Goal: Information Seeking & Learning: Learn about a topic

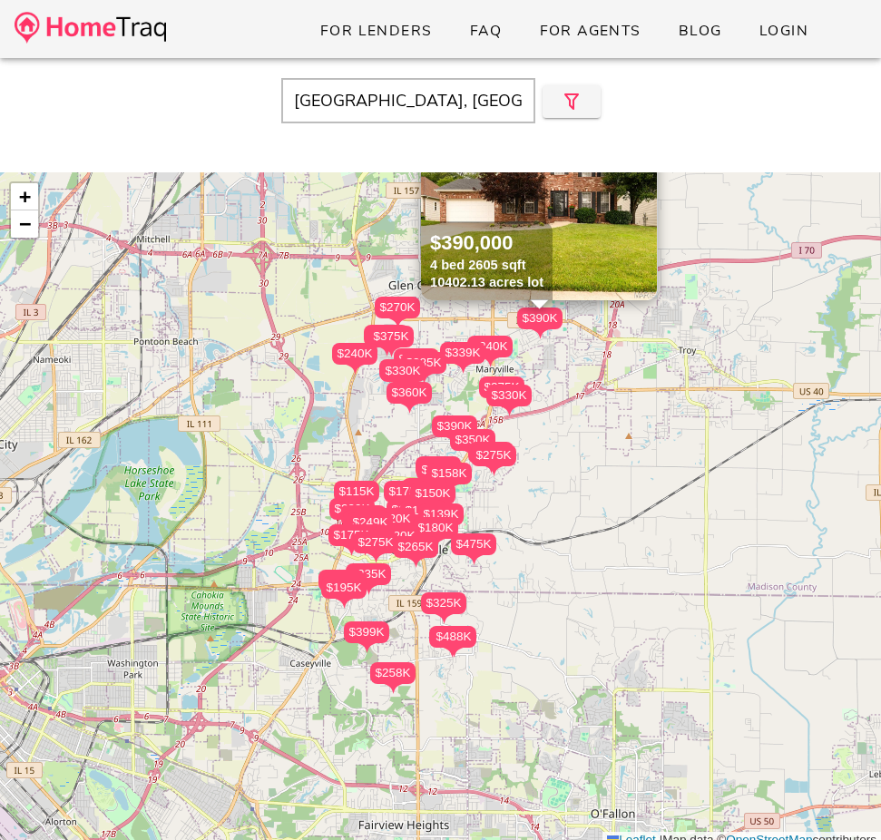
click at [384, 115] on input "Collinsville, IL" at bounding box center [408, 100] width 254 height 45
click at [381, 112] on input "Collinsville, IL" at bounding box center [408, 100] width 254 height 45
click at [381, 115] on input "Collinsville, IL" at bounding box center [408, 100] width 254 height 45
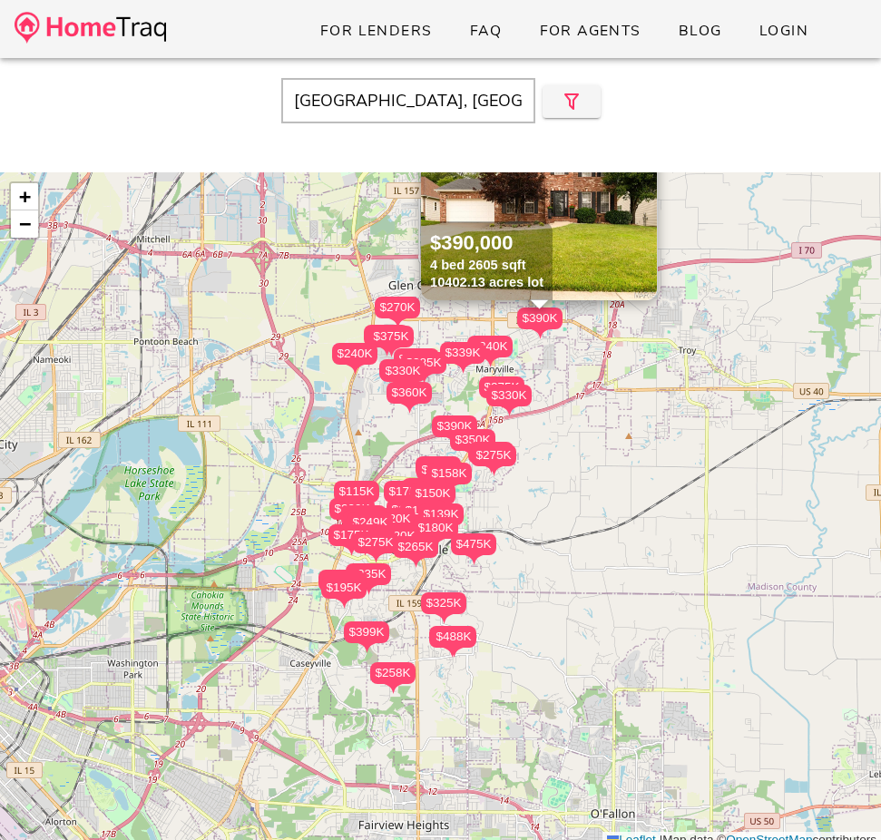
paste input "63116"
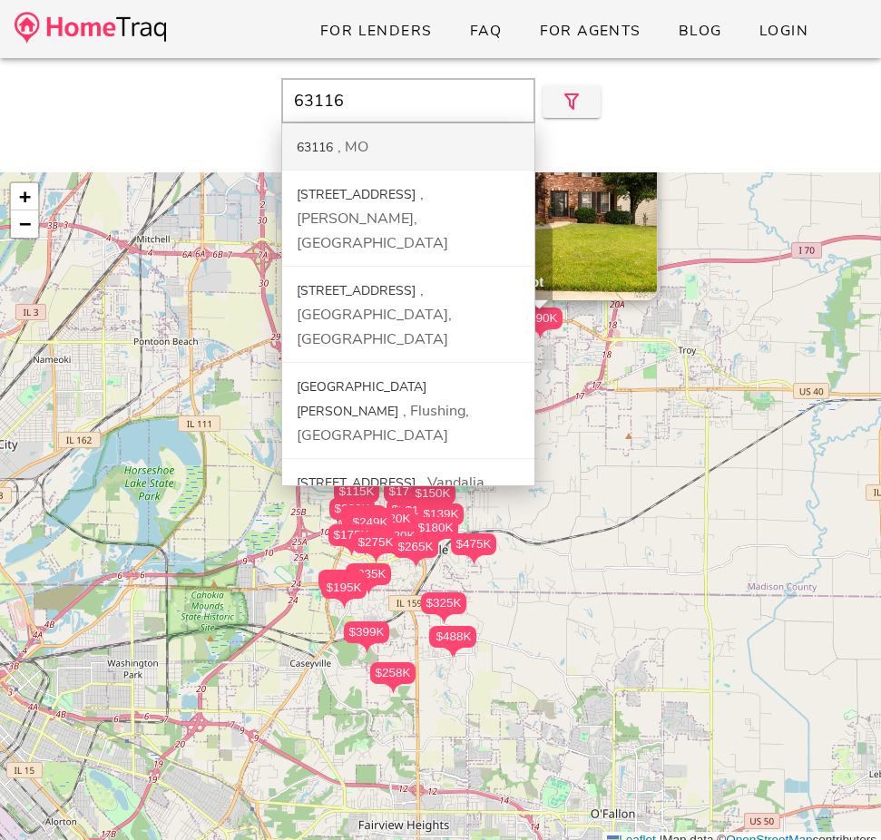
click at [363, 140] on div "MO" at bounding box center [352, 147] width 31 height 20
type input "63116, MO"
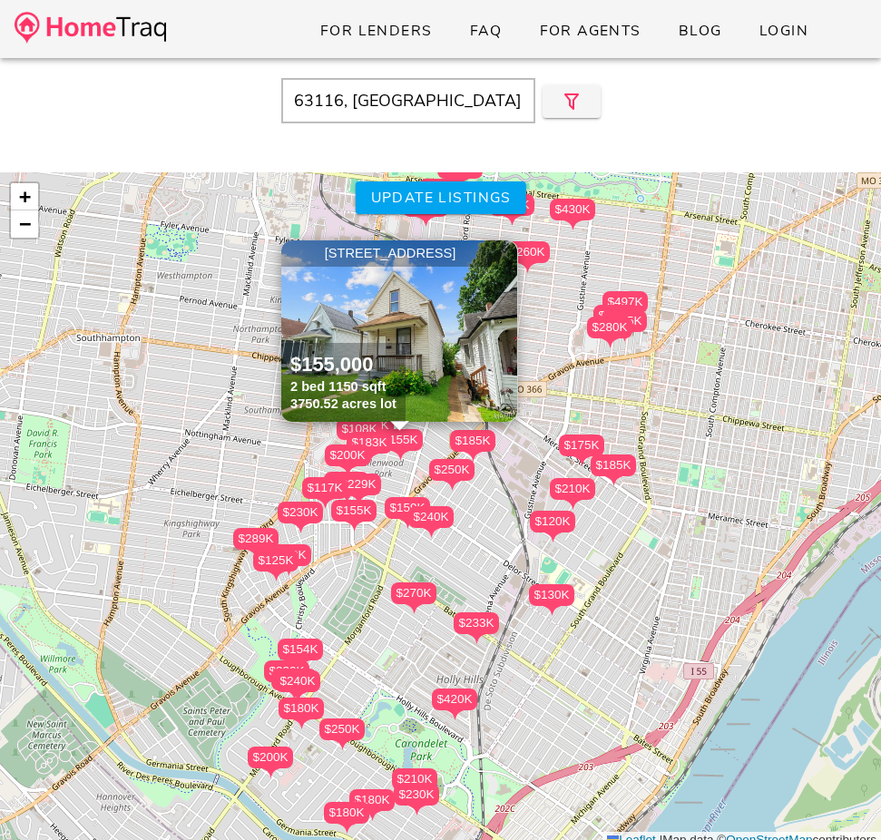
click at [501, 258] on span "×" at bounding box center [504, 254] width 11 height 20
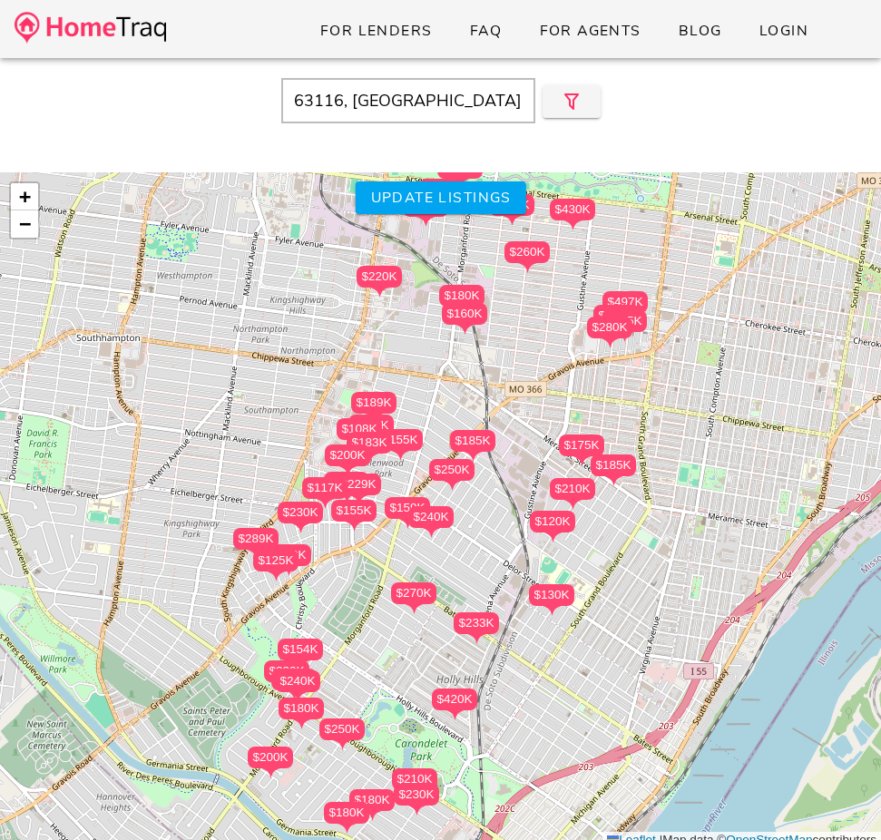
click at [408, 443] on div "$155K" at bounding box center [399, 440] width 45 height 22
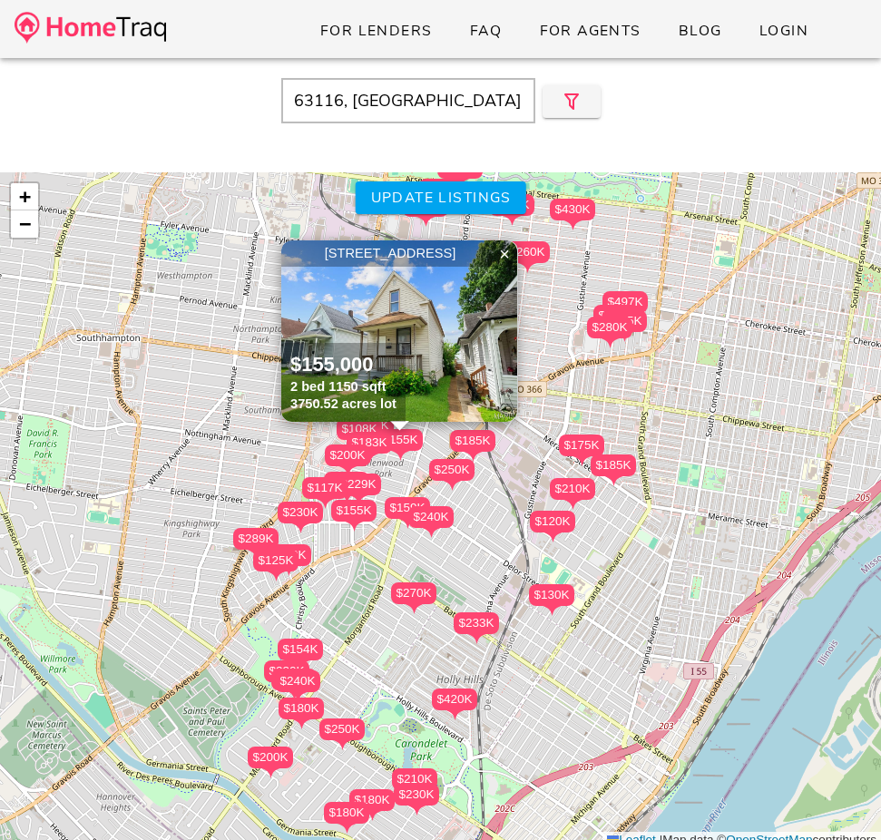
click at [450, 315] on img at bounding box center [399, 330] width 236 height 181
click at [112, 30] on img at bounding box center [90, 28] width 151 height 32
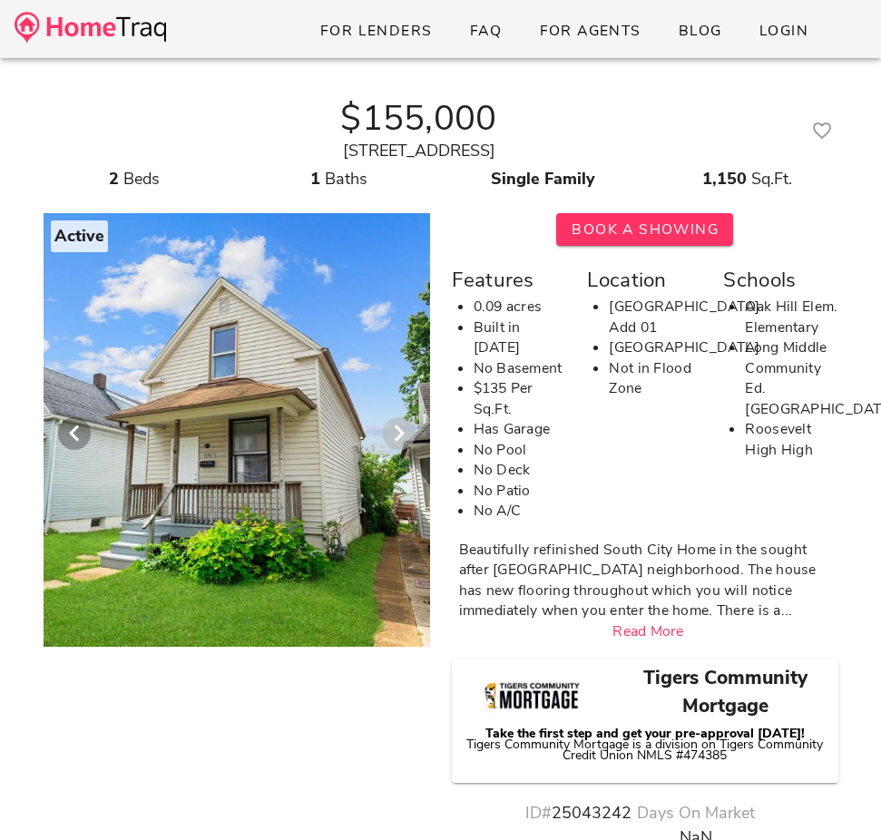
click at [395, 435] on icon "Next visual" at bounding box center [399, 434] width 22 height 22
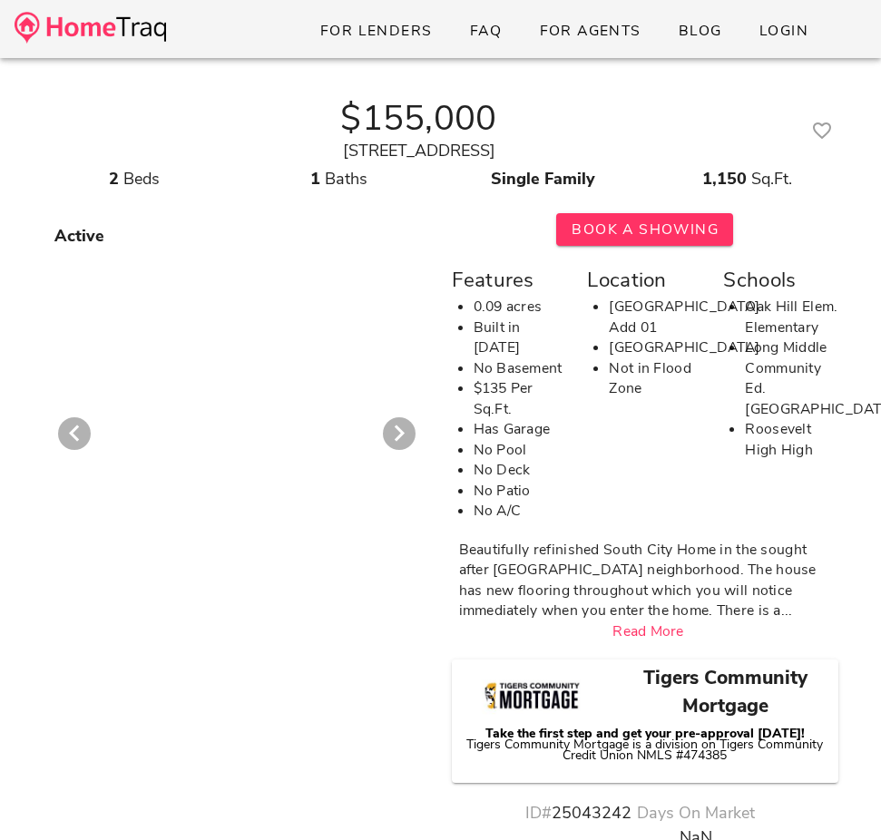
click at [299, 443] on div at bounding box center [236, 424] width 929 height 444
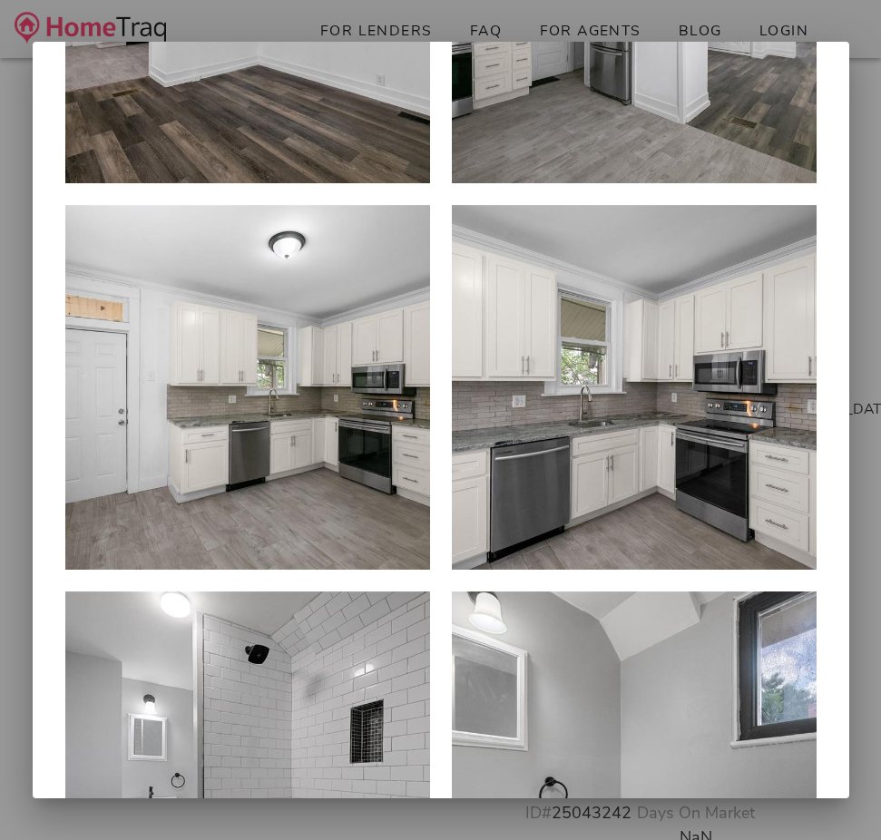
scroll to position [1627, 0]
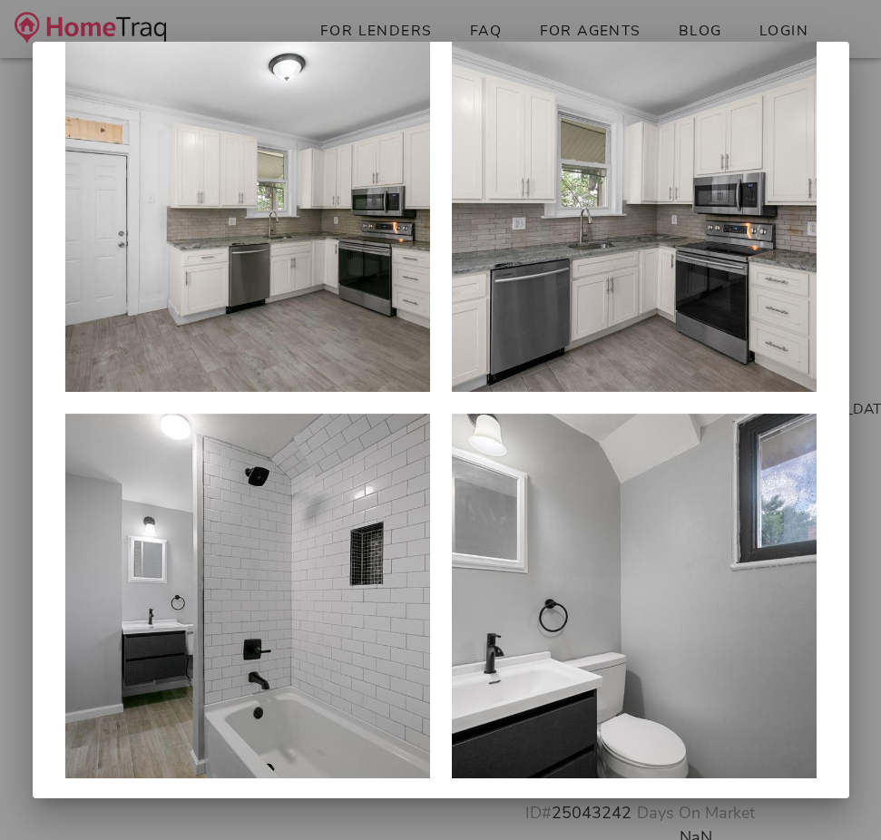
click at [542, 330] on div at bounding box center [634, 209] width 365 height 365
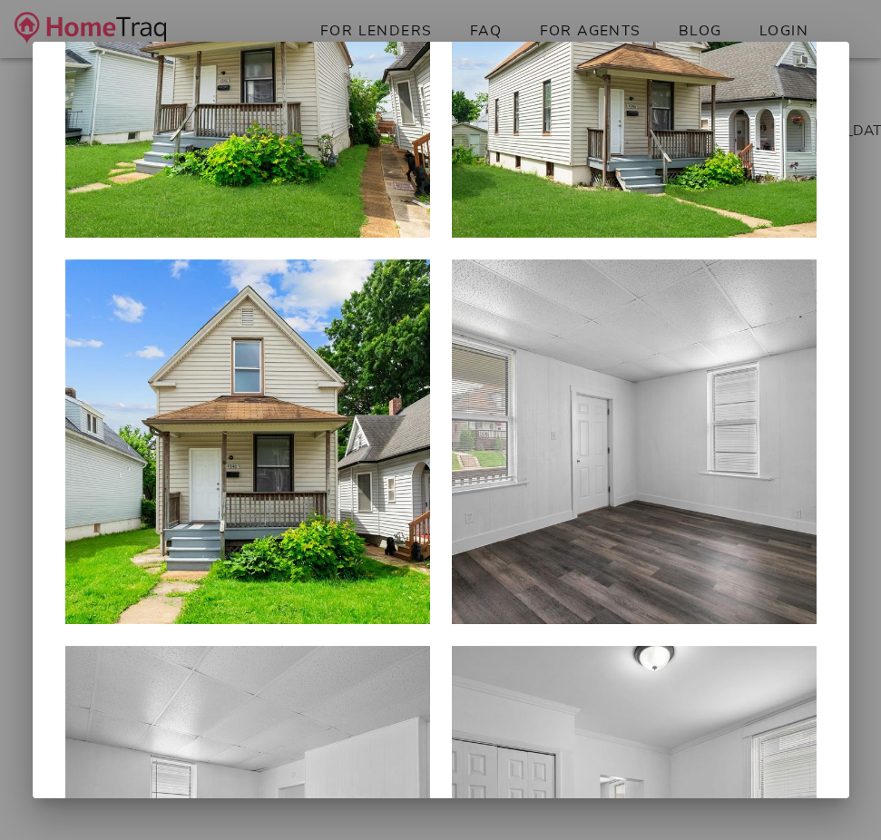
scroll to position [0, 0]
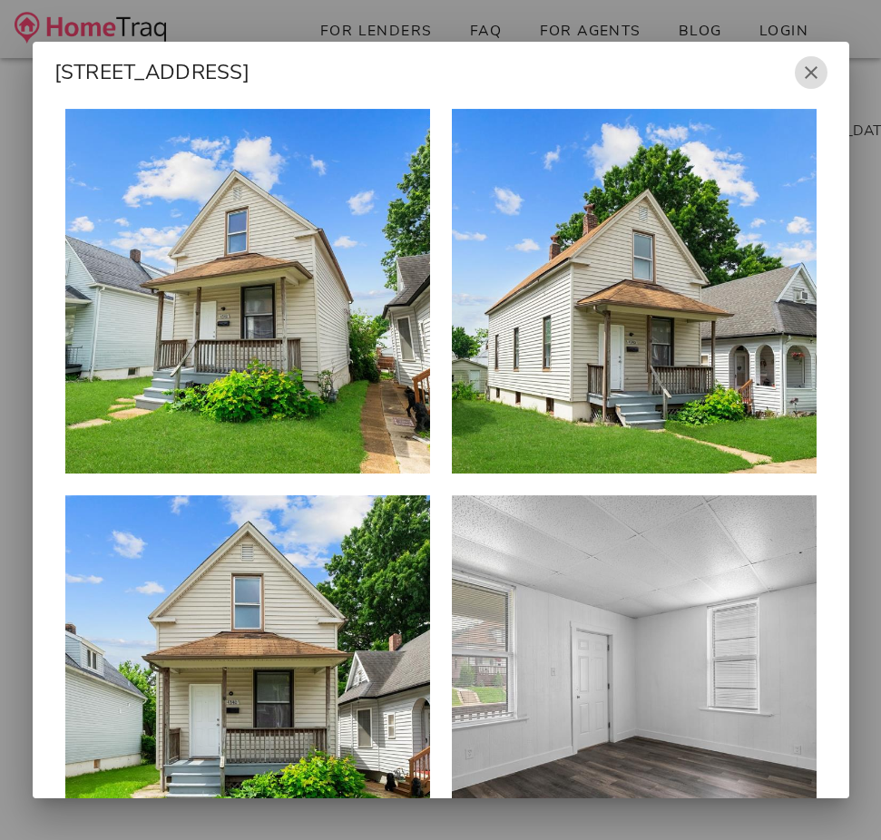
click at [811, 73] on icon "button" at bounding box center [811, 73] width 22 height 22
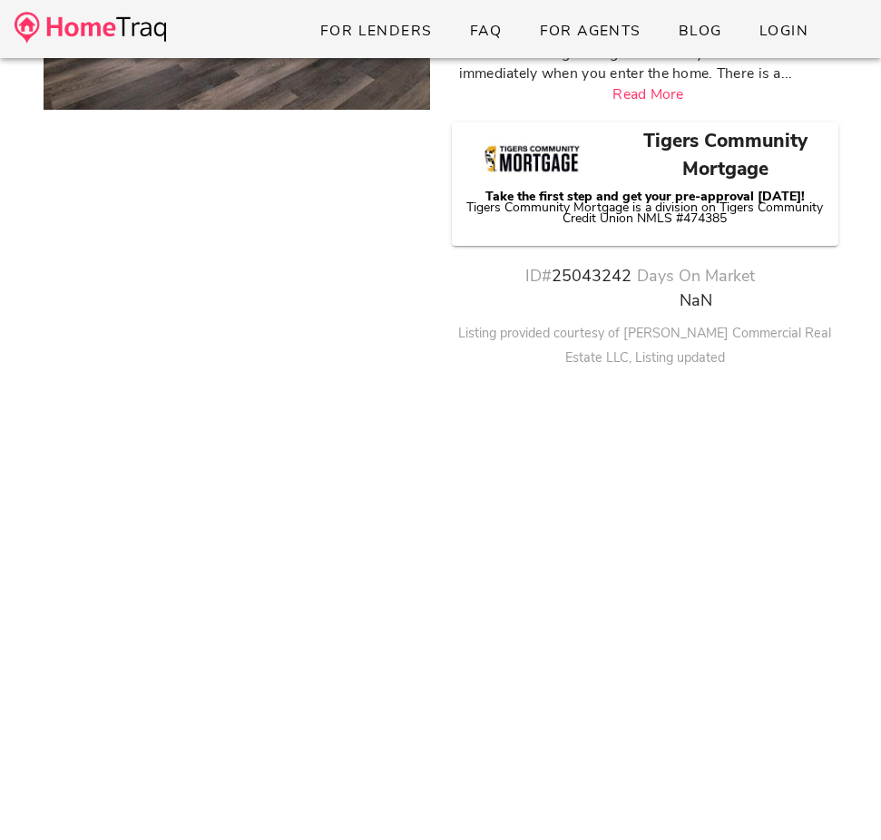
scroll to position [731, 0]
